Goal: Information Seeking & Learning: Find specific fact

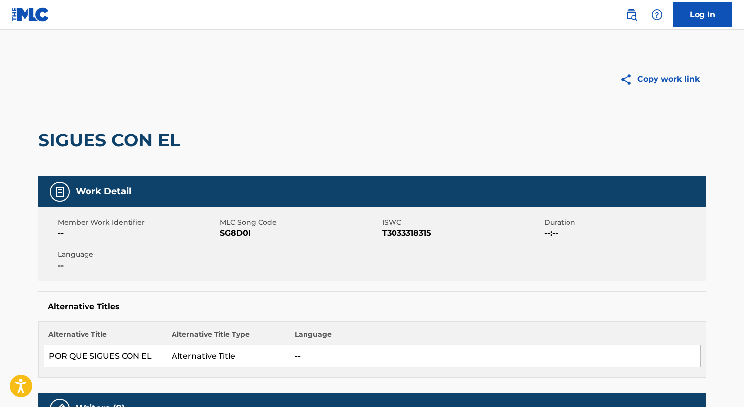
click at [628, 18] on img at bounding box center [631, 15] width 12 height 12
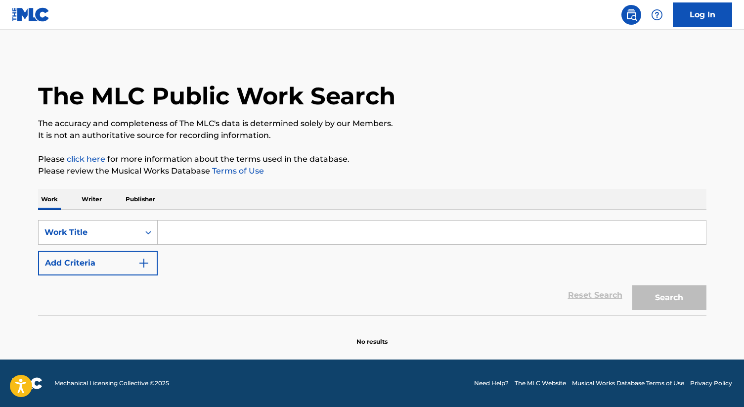
click at [88, 201] on p "Writer" at bounding box center [92, 199] width 26 height 21
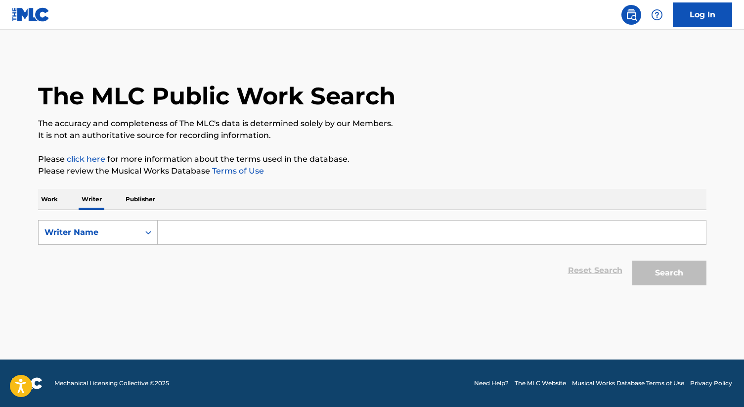
click at [275, 222] on input "Search Form" at bounding box center [432, 233] width 548 height 24
paste input "[PERSON_NAME]"
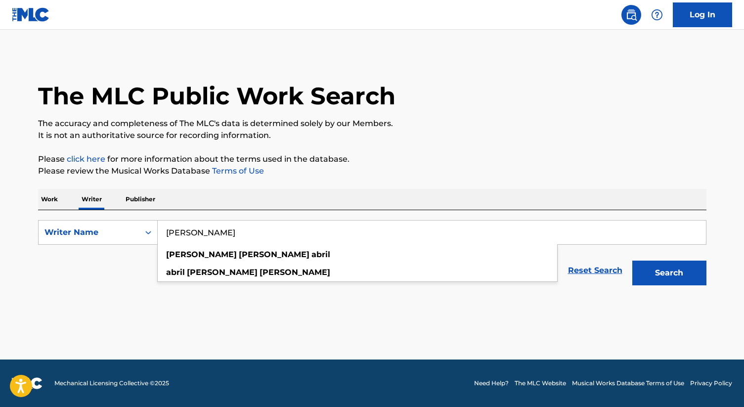
type input "[PERSON_NAME]"
click at [632, 261] on button "Search" at bounding box center [669, 273] width 74 height 25
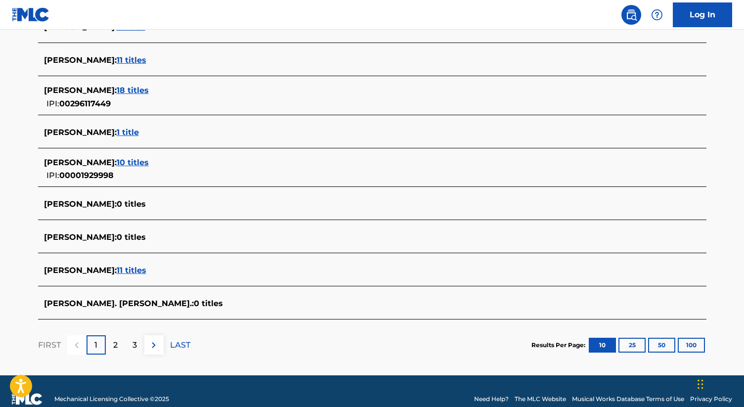
scroll to position [330, 0]
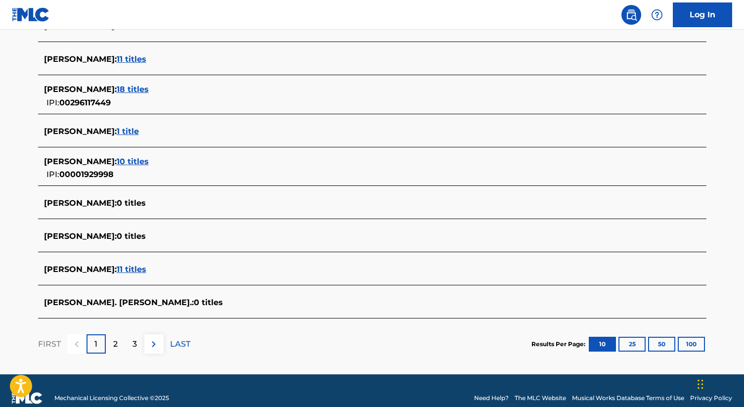
click at [146, 272] on span "11 titles" at bounding box center [132, 269] width 30 height 9
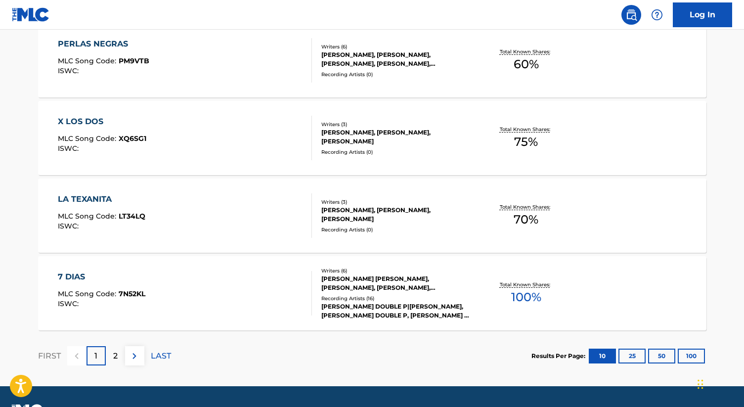
scroll to position [803, 0]
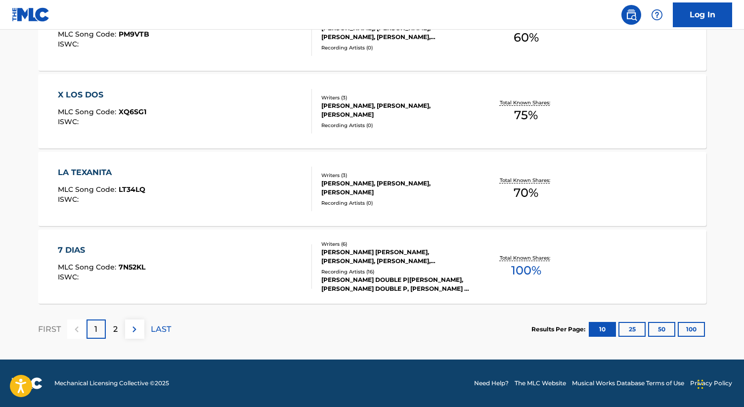
click at [241, 238] on div "7 DIAS MLC Song Code : 7N52KL ISWC : Writers ( 6 ) [PERSON_NAME] [PERSON_NAME],…" at bounding box center [372, 266] width 668 height 74
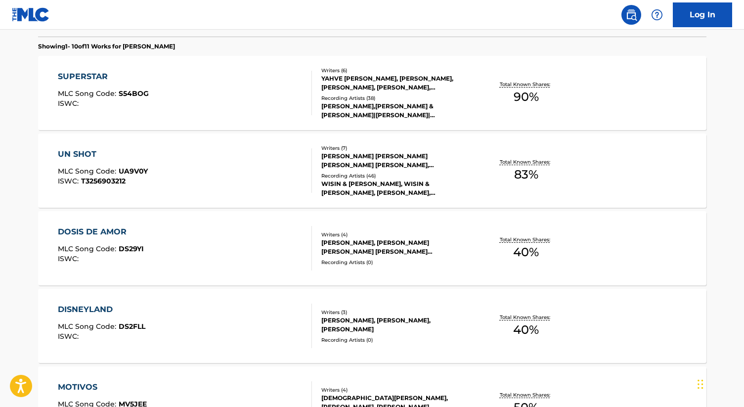
click at [356, 74] on div "YAHVE [PERSON_NAME], [PERSON_NAME], [PERSON_NAME], [PERSON_NAME], [PERSON_NAME]…" at bounding box center [395, 83] width 149 height 18
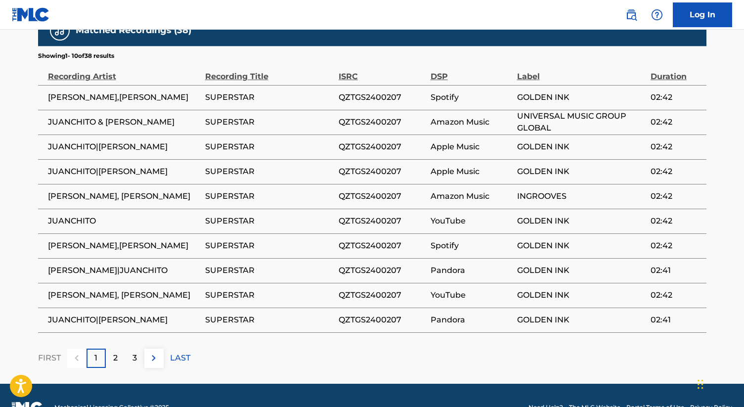
scroll to position [994, 0]
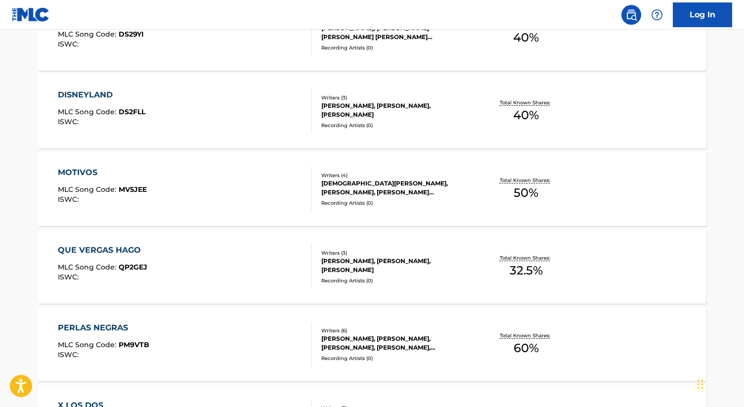
scroll to position [493, 0]
click at [367, 189] on div "[DEMOGRAPHIC_DATA][PERSON_NAME], [PERSON_NAME], [PERSON_NAME][DEMOGRAPHIC_DATA]…" at bounding box center [395, 187] width 149 height 18
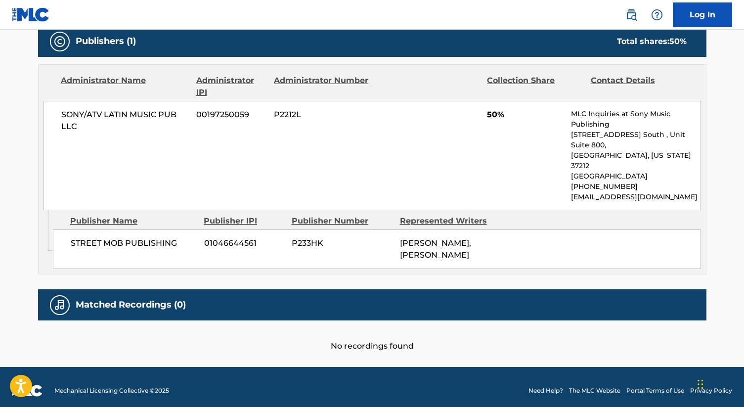
scroll to position [481, 0]
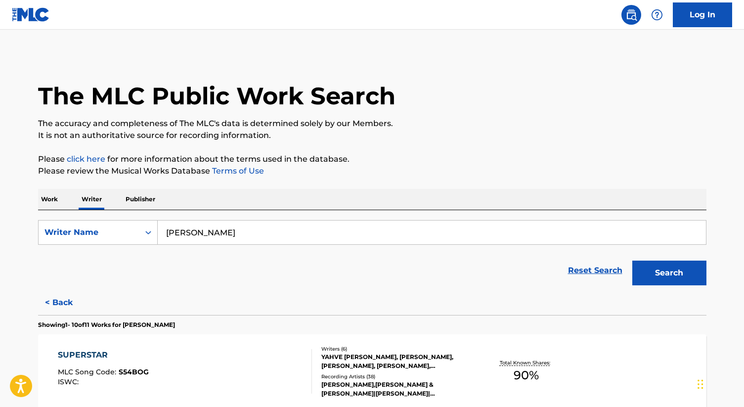
click at [282, 230] on input "[PERSON_NAME]" at bounding box center [432, 233] width 548 height 24
